Goal: Task Accomplishment & Management: Book appointment/travel/reservation

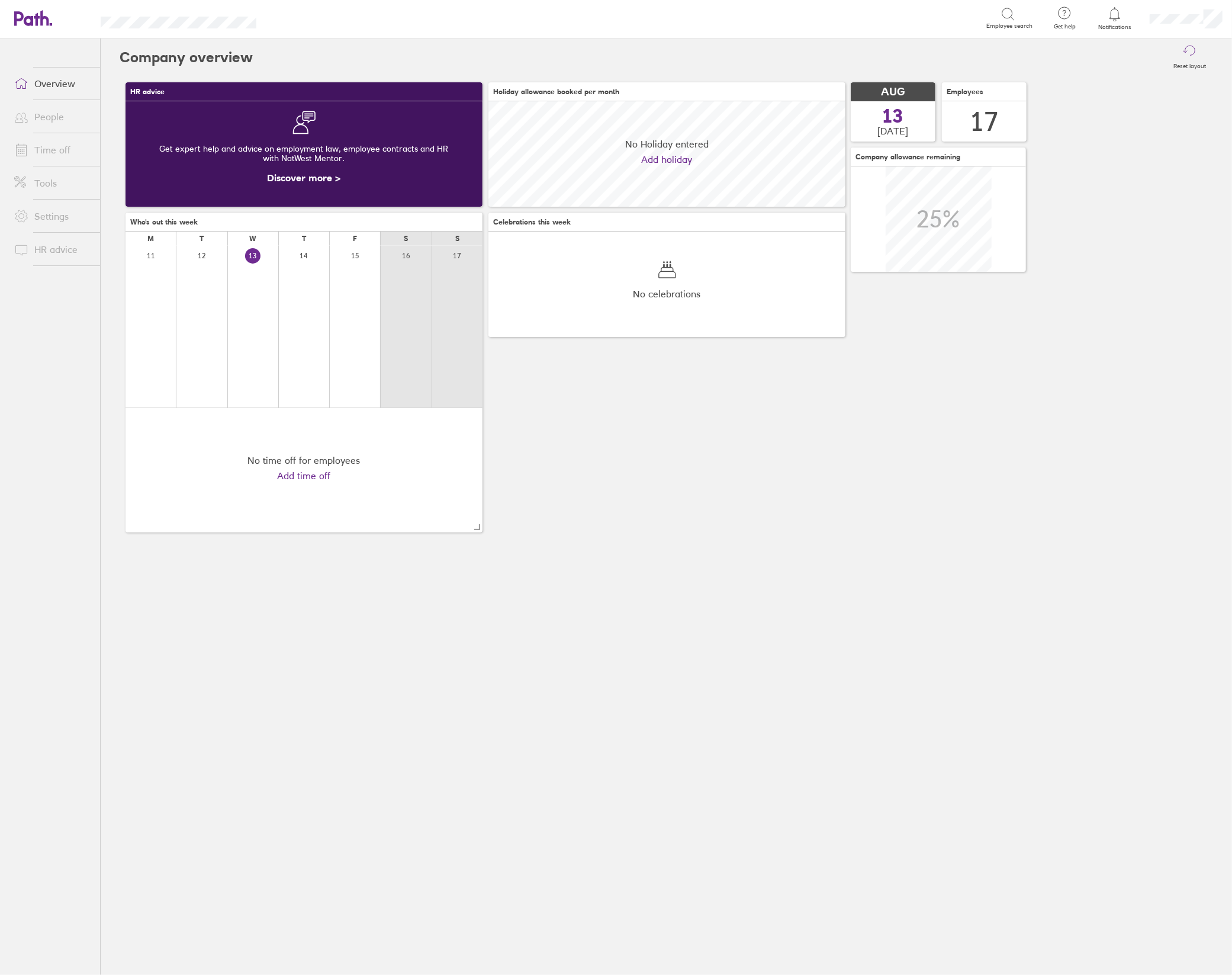
scroll to position [104, 358]
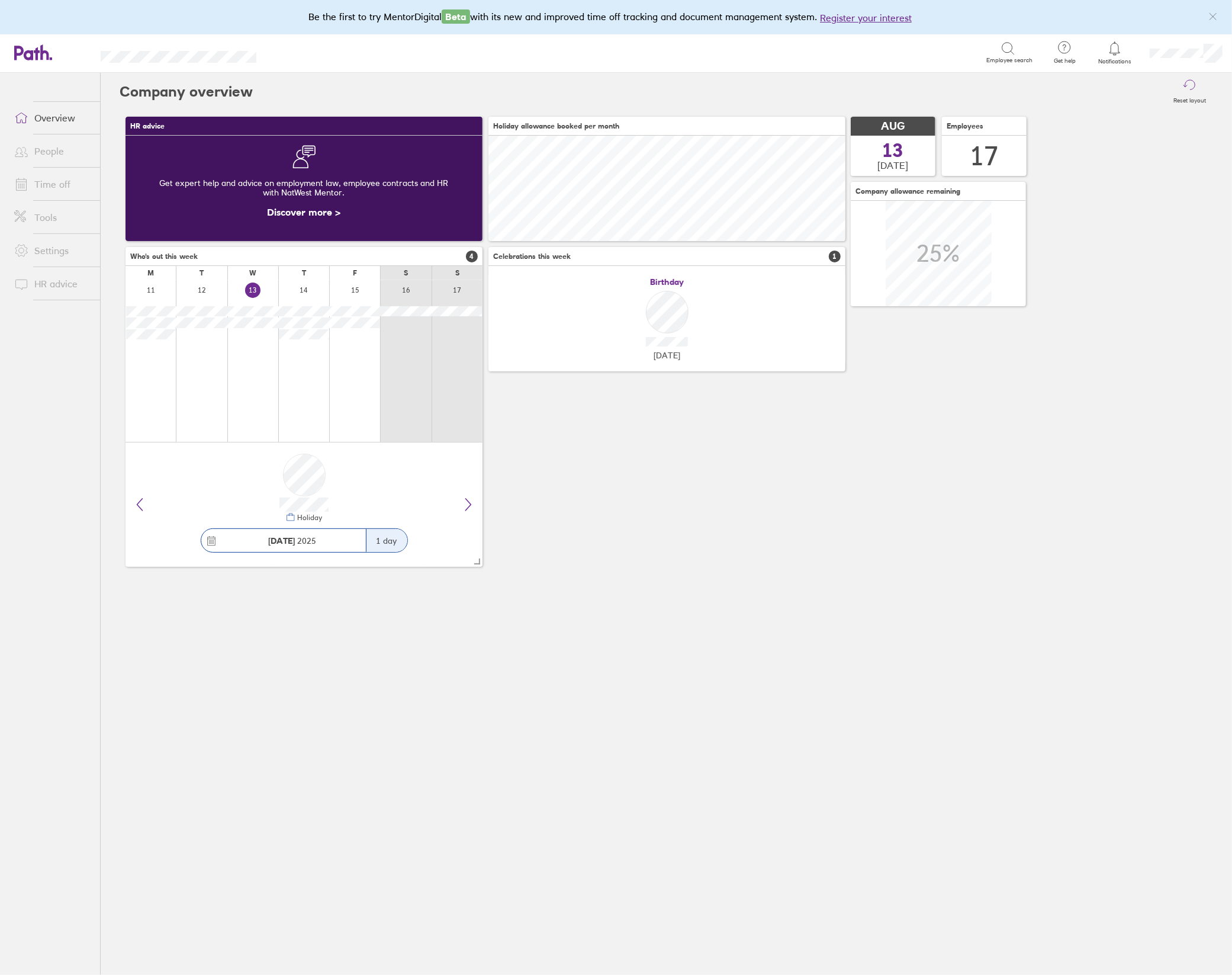
click at [62, 182] on link "Time off" at bounding box center [52, 184] width 95 height 24
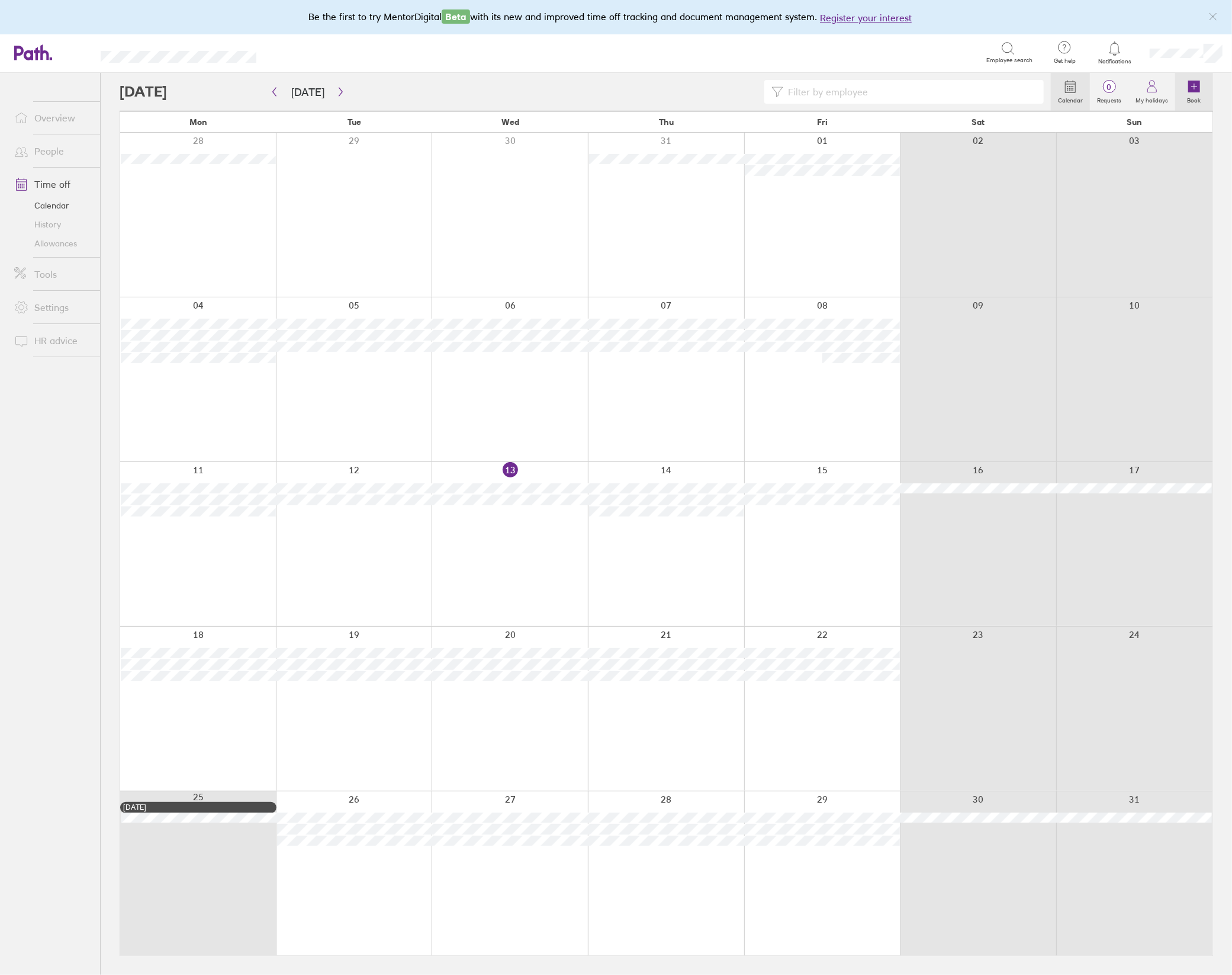
click at [1189, 84] on icon at bounding box center [1194, 86] width 11 height 11
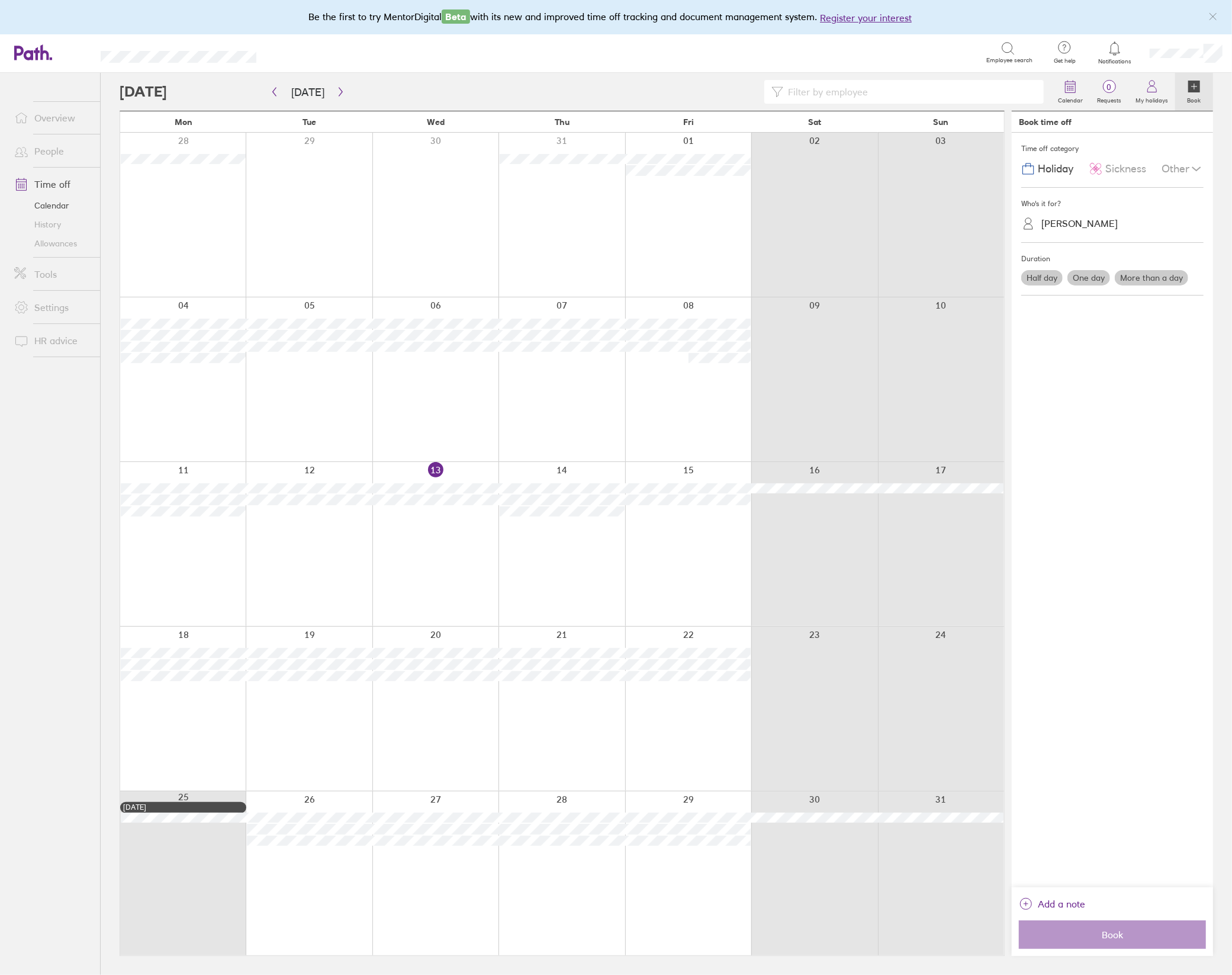
click at [1059, 167] on span "Holiday" at bounding box center [1055, 169] width 35 height 12
click at [1062, 226] on div "[PERSON_NAME]" at bounding box center [1079, 224] width 76 height 11
click at [1056, 373] on div "[PERSON_NAME]" at bounding box center [1112, 378] width 182 height 21
click at [1083, 275] on label "One day" at bounding box center [1089, 277] width 43 height 15
click at [0, 0] on input "One day" at bounding box center [0, 0] width 0 height 0
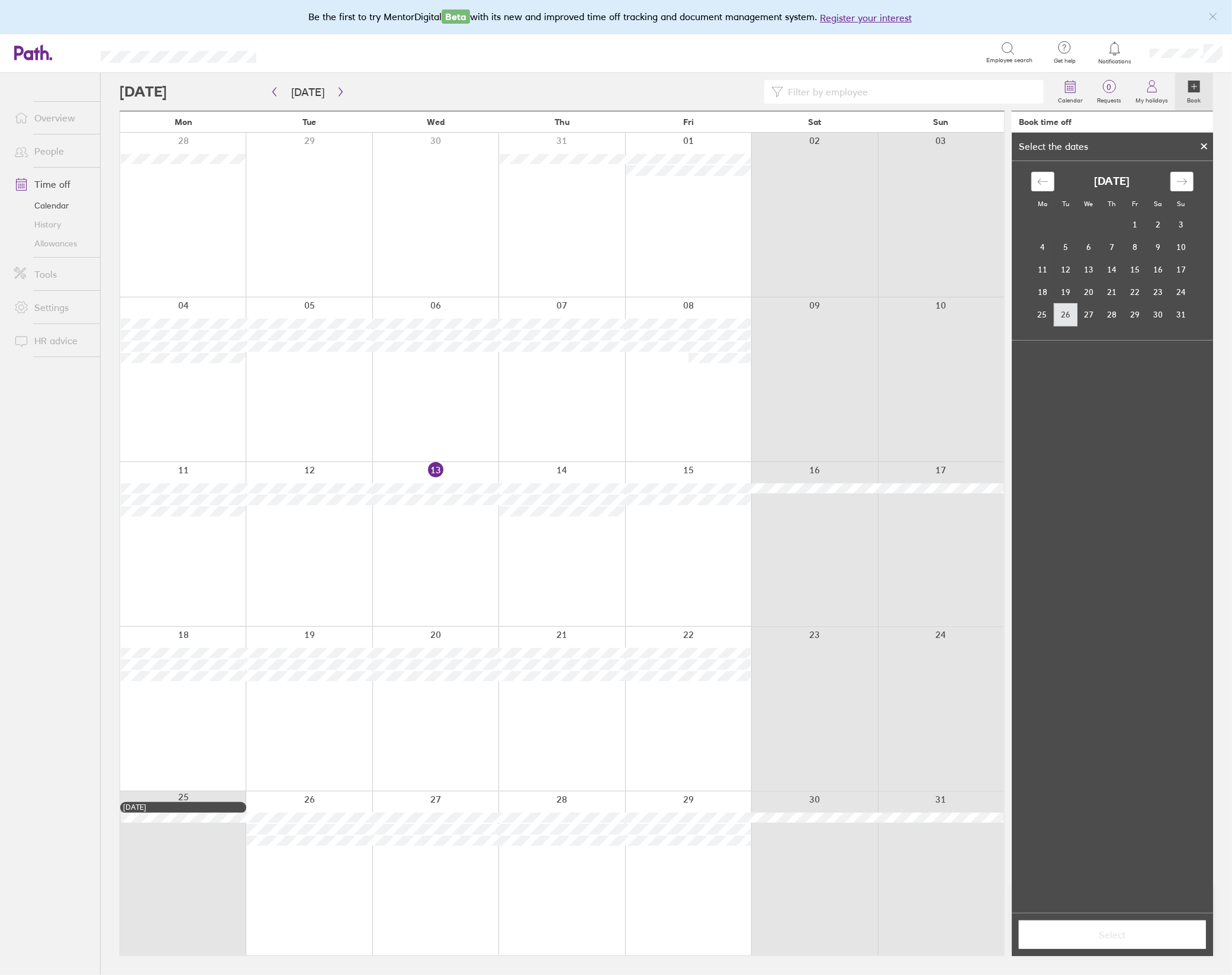
click at [1064, 315] on td "26" at bounding box center [1066, 314] width 23 height 23
click at [1111, 933] on span "Select" at bounding box center [1112, 934] width 171 height 10
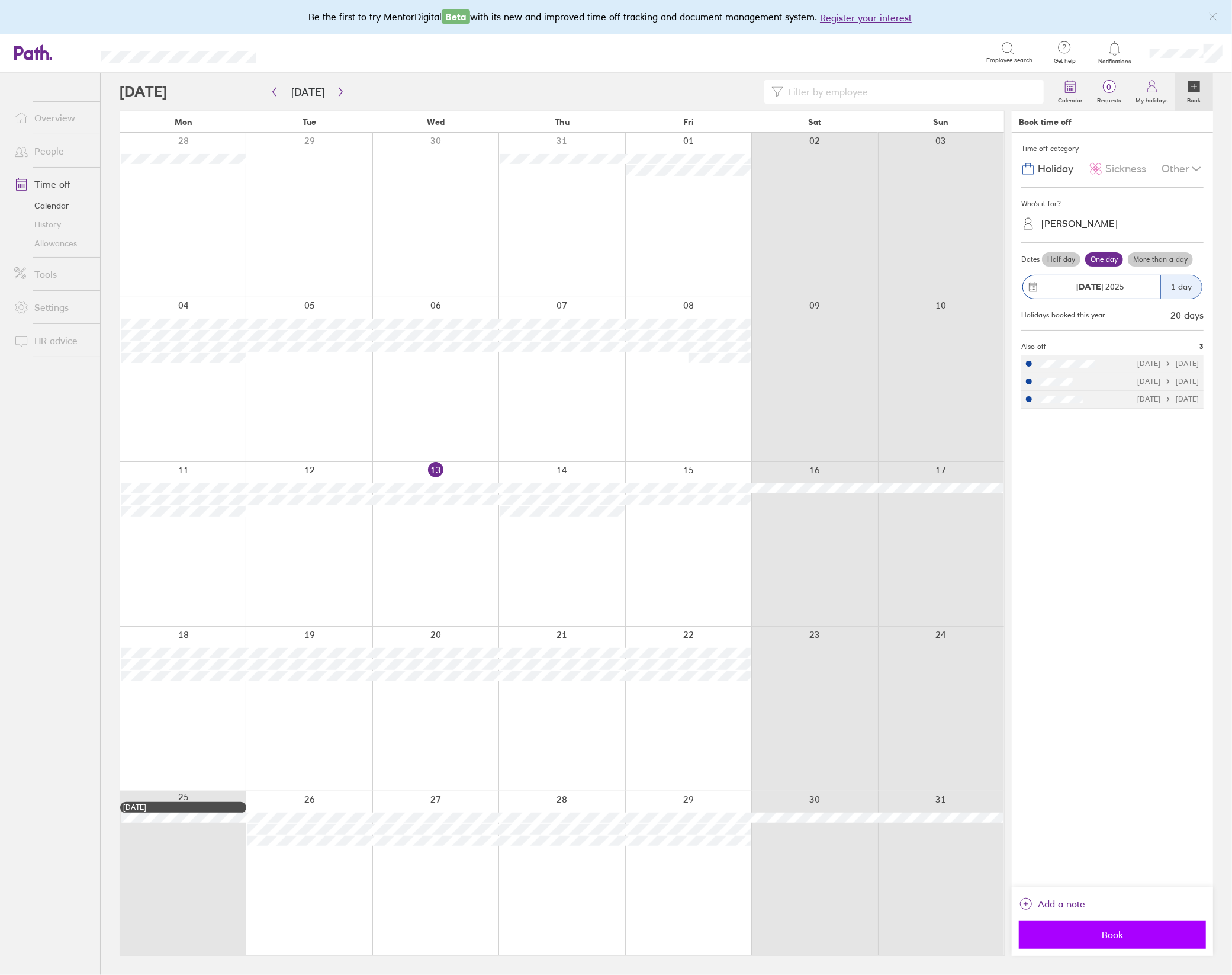
click at [1107, 939] on span "Book" at bounding box center [1112, 934] width 171 height 10
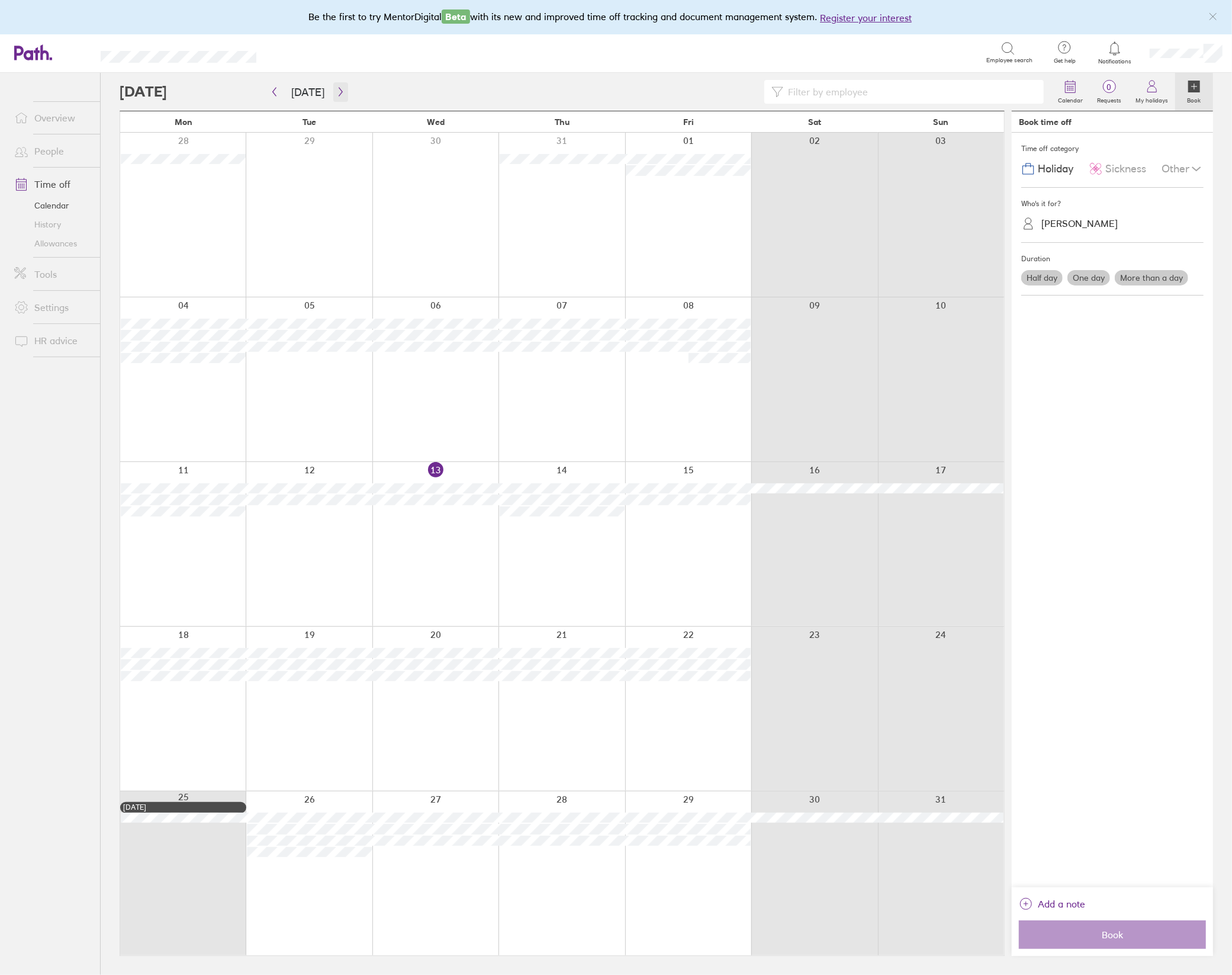
click at [339, 92] on icon "button" at bounding box center [341, 91] width 4 height 9
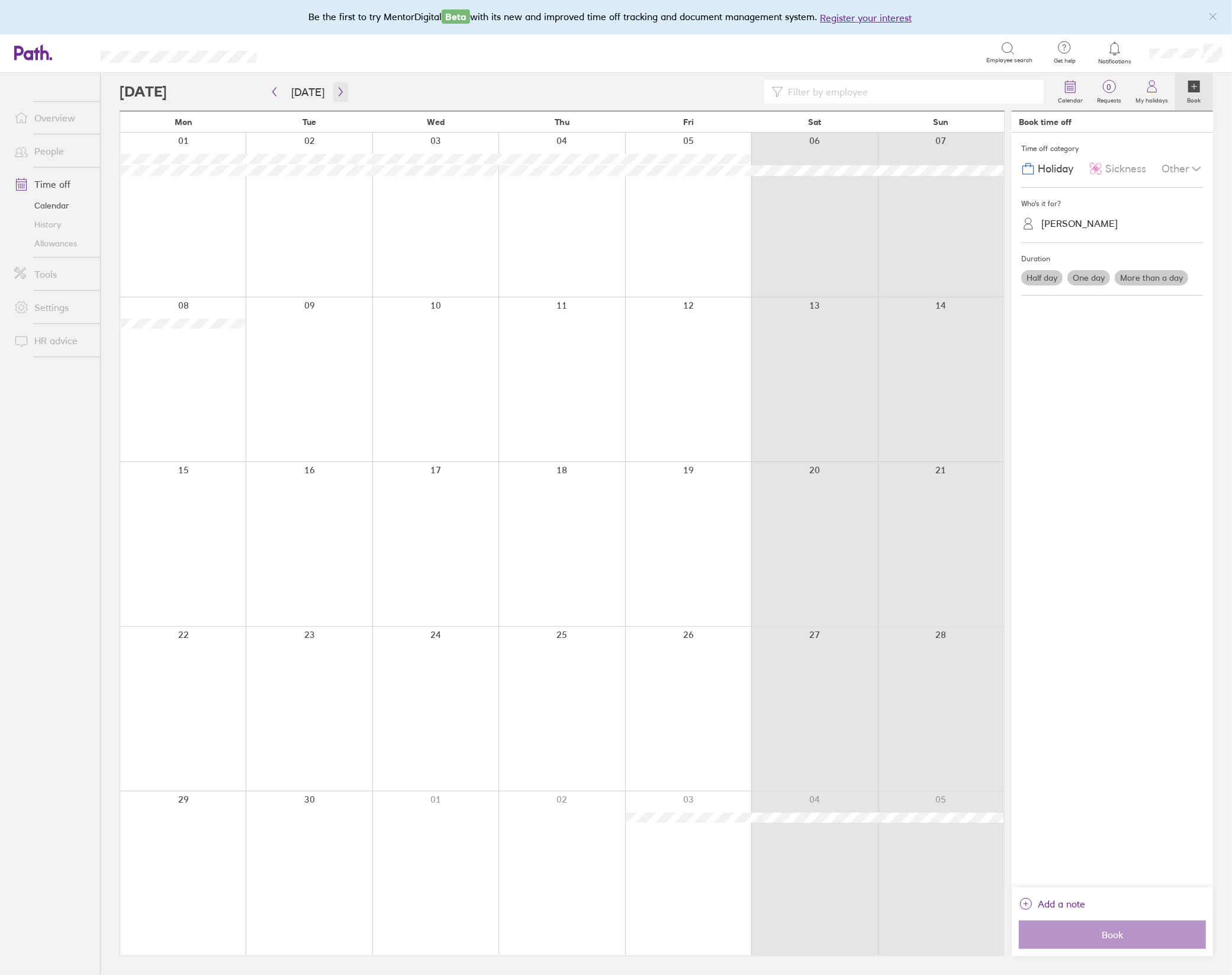
click at [336, 92] on icon "button" at bounding box center [340, 92] width 9 height 9
click at [336, 90] on icon "button" at bounding box center [340, 92] width 9 height 9
click at [339, 92] on icon "button" at bounding box center [341, 91] width 4 height 9
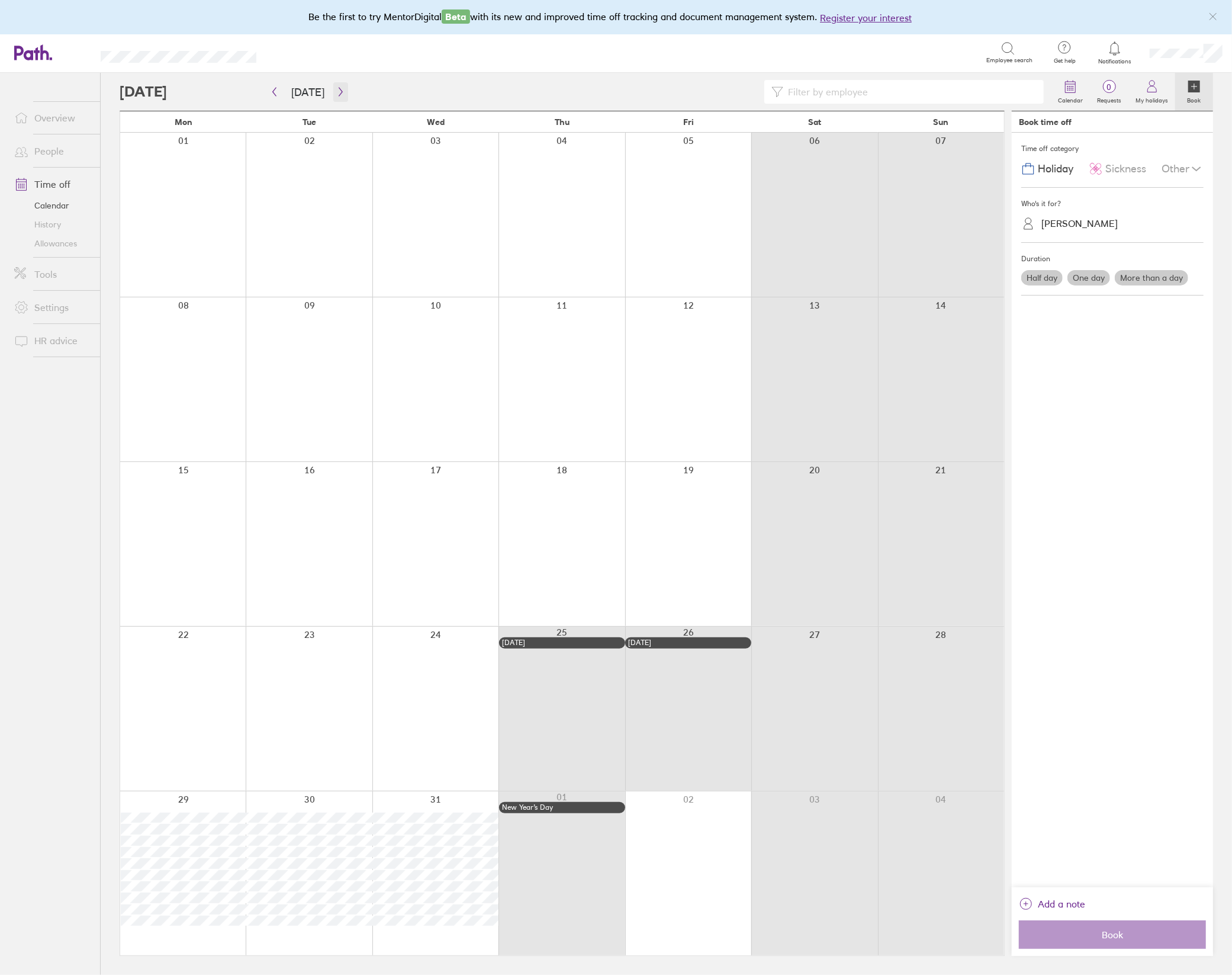
click at [344, 97] on button "button" at bounding box center [341, 92] width 15 height 20
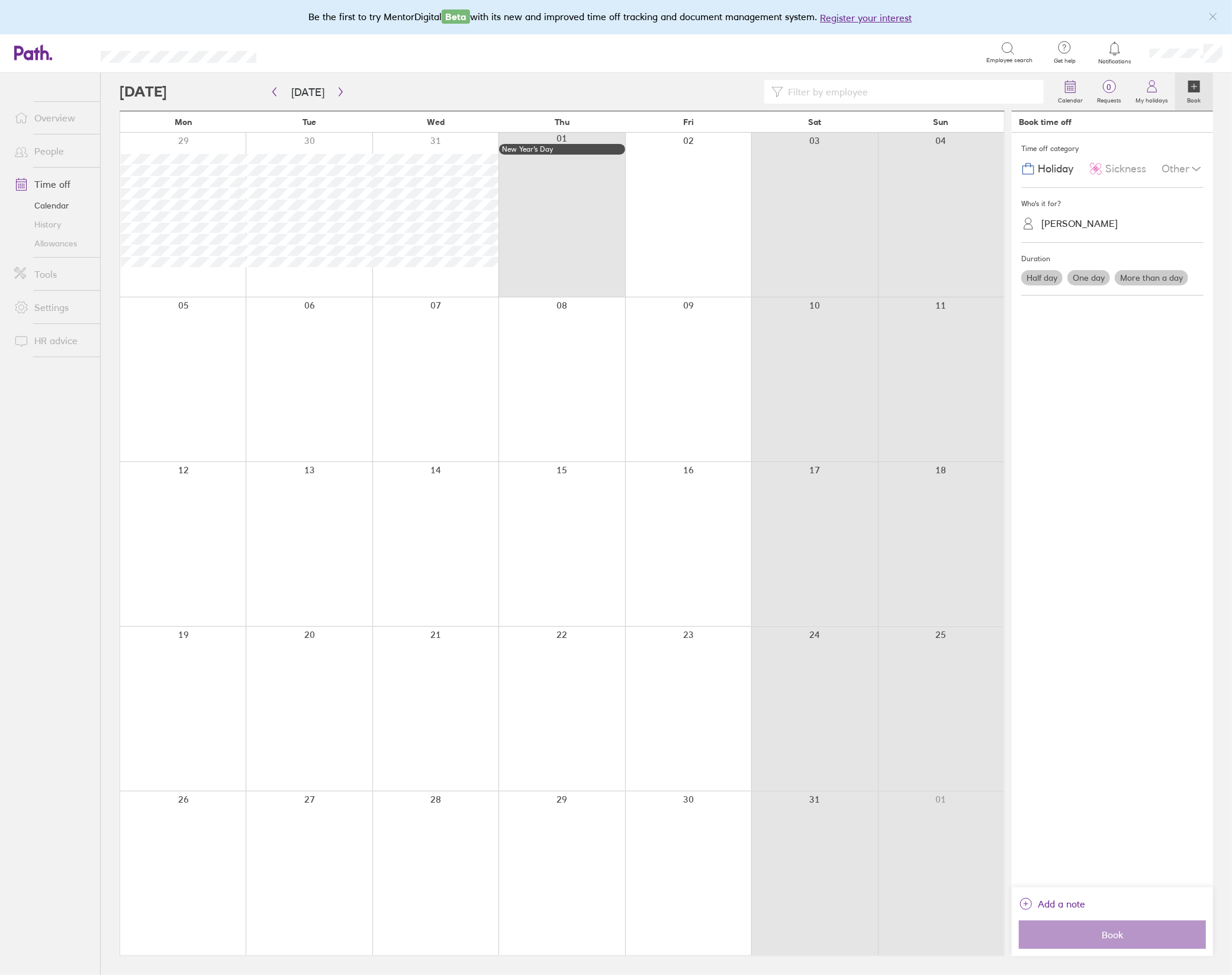
click at [1212, 12] on icon "link" at bounding box center [1213, 16] width 9 height 9
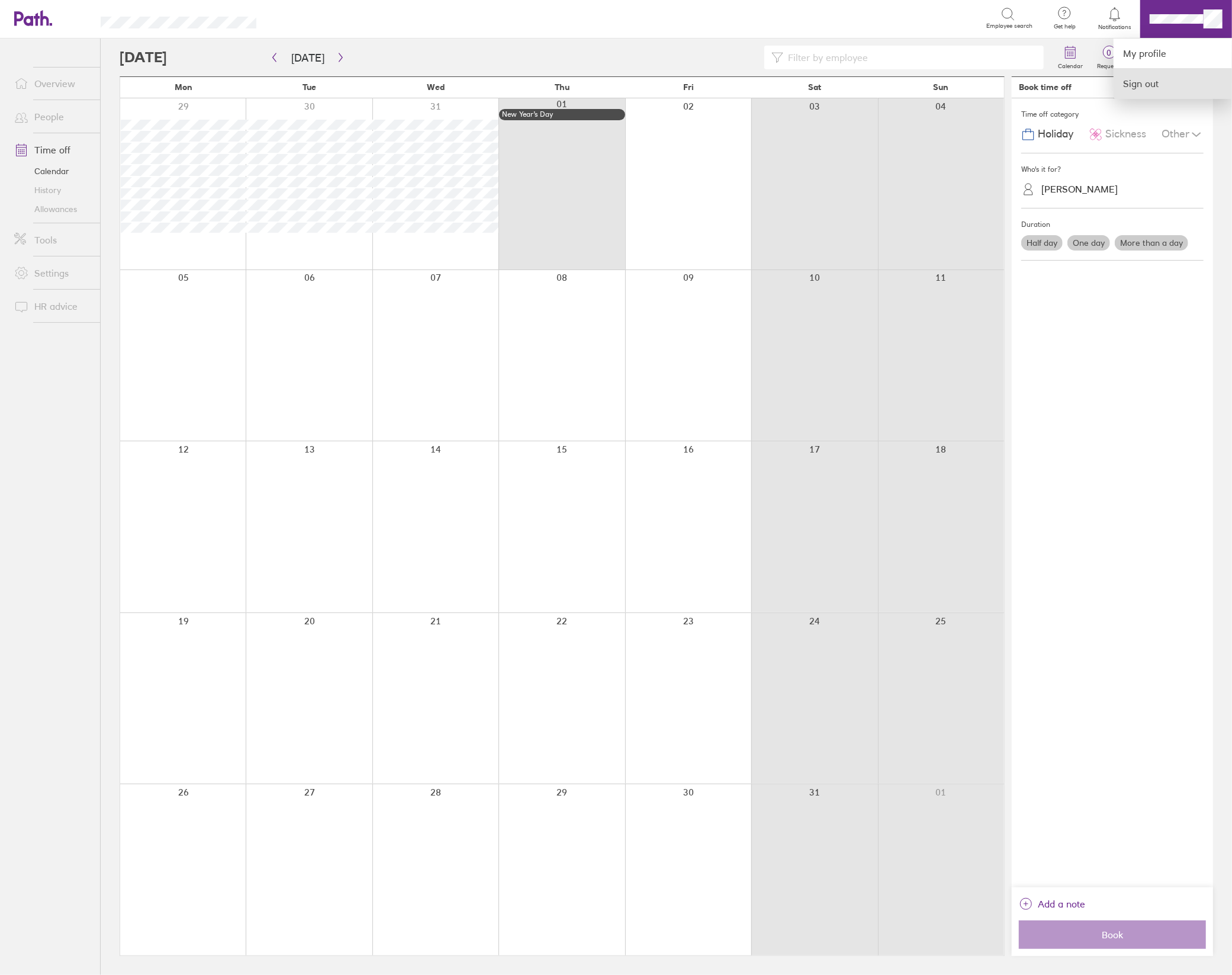
click at [1159, 90] on link "Sign out" at bounding box center [1172, 83] width 119 height 29
